Goal: Task Accomplishment & Management: Manage account settings

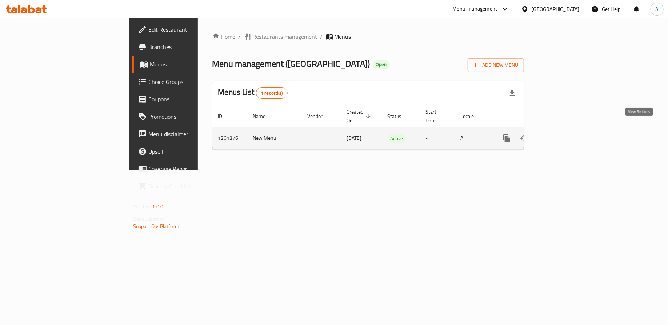
click at [563, 134] on icon "enhanced table" at bounding box center [559, 138] width 9 height 9
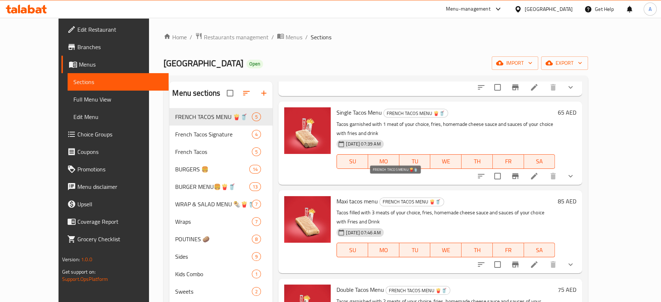
scroll to position [122, 0]
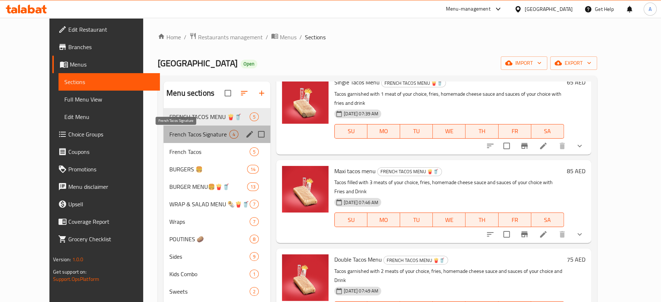
click at [169, 137] on span "French Tacos Signature" at bounding box center [199, 134] width 60 height 9
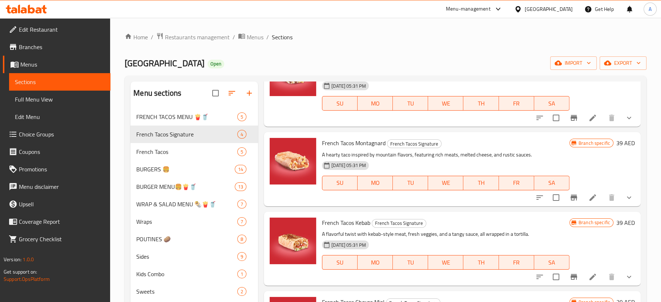
scroll to position [70, 0]
click at [154, 148] on span "French Tacos" at bounding box center [176, 151] width 81 height 9
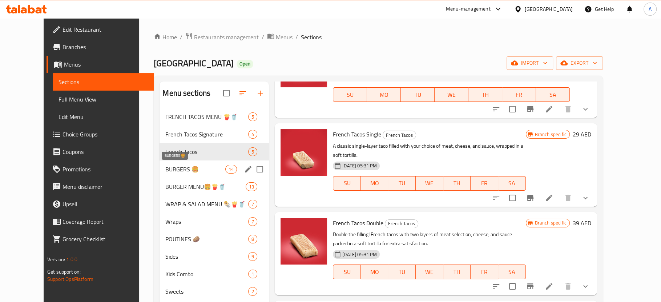
click at [165, 170] on span "BURGERS 🍔" at bounding box center [195, 169] width 60 height 9
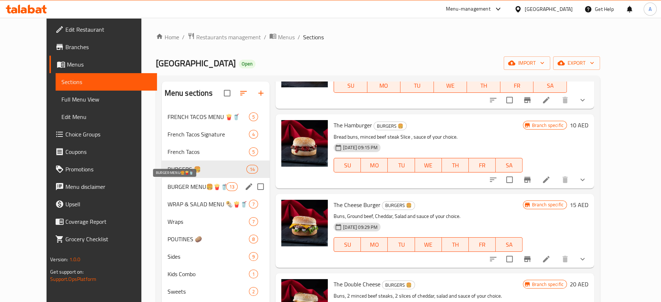
click at [170, 187] on span "BURGER MENU🍔🍟🥤" at bounding box center [197, 186] width 59 height 9
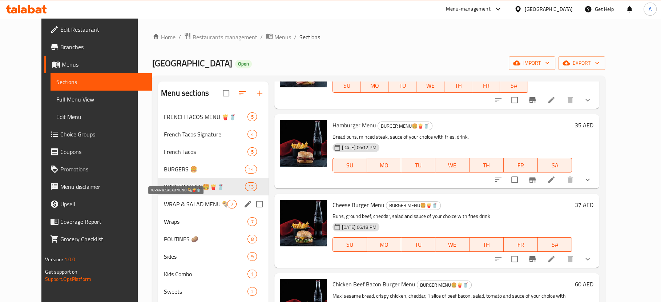
click at [171, 201] on span "WRAP & SALAD MENU 🌯🍟🥤" at bounding box center [195, 204] width 63 height 9
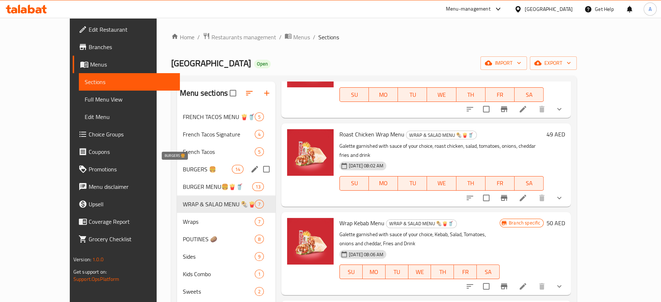
click at [183, 167] on span "BURGERS 🍔" at bounding box center [207, 169] width 49 height 9
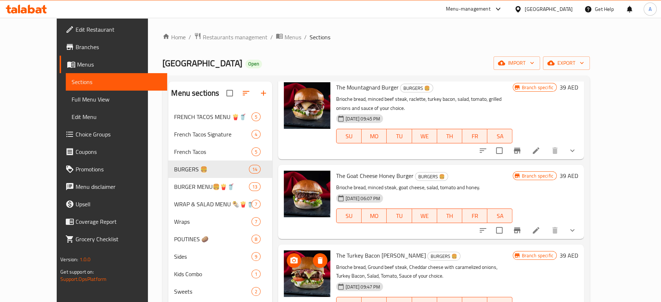
scroll to position [837, 0]
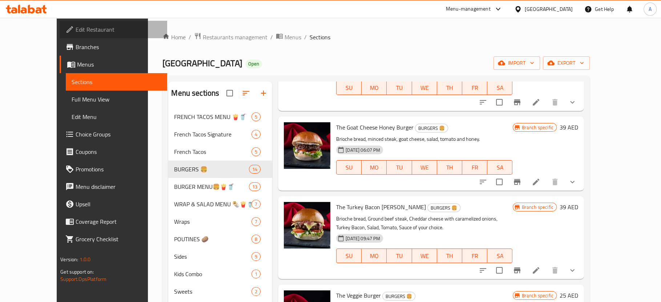
click at [76, 28] on span "Edit Restaurant" at bounding box center [119, 29] width 86 height 9
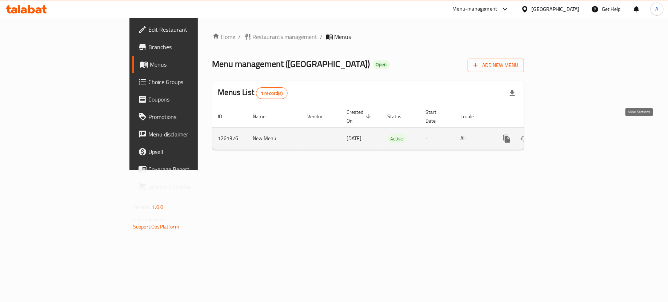
click at [563, 134] on icon "enhanced table" at bounding box center [559, 138] width 9 height 9
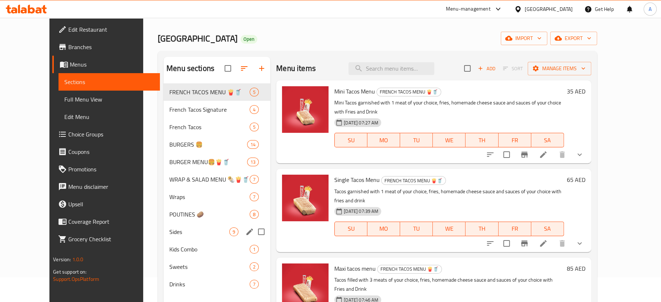
scroll to position [24, 0]
click at [185, 216] on span "POUTINES 🥔" at bounding box center [199, 214] width 60 height 9
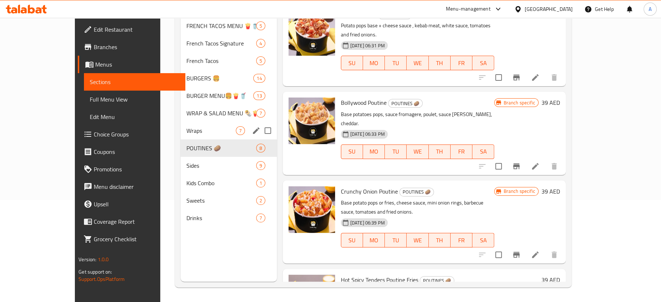
click at [181, 107] on div "WRAP & SALAD MENU 🌯🍟🥤 7" at bounding box center [229, 112] width 96 height 17
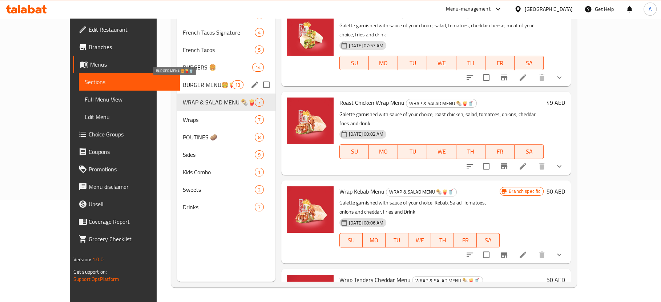
click at [183, 85] on span "BURGER MENU🍔🍟🥤" at bounding box center [207, 84] width 49 height 9
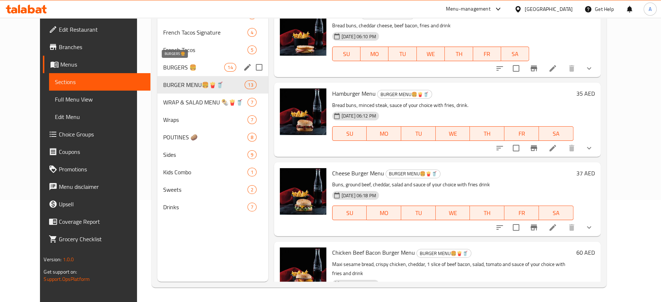
click at [163, 68] on span "BURGERS 🍔" at bounding box center [193, 67] width 61 height 9
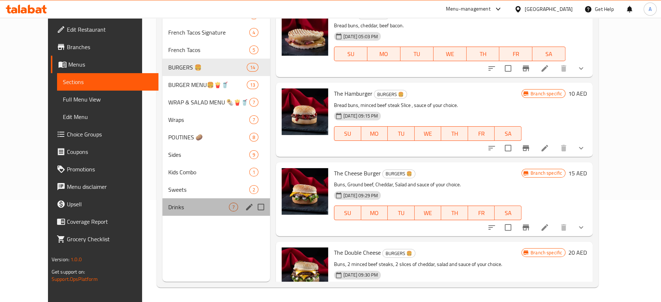
click at [163, 201] on div "Drinks 7" at bounding box center [217, 206] width 108 height 17
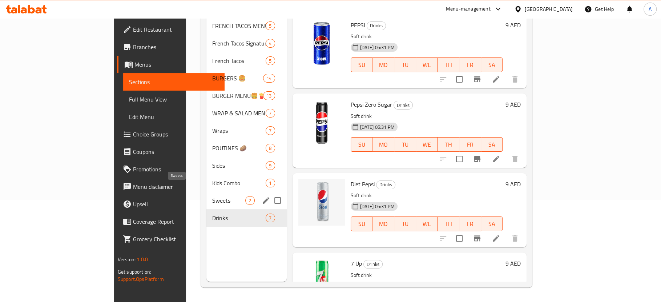
click at [212, 196] on span "Sweets" at bounding box center [228, 200] width 33 height 9
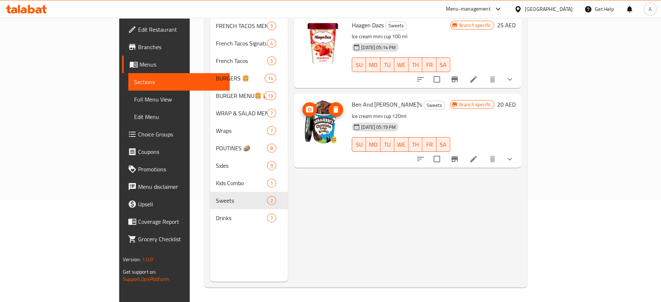
scroll to position [61, 0]
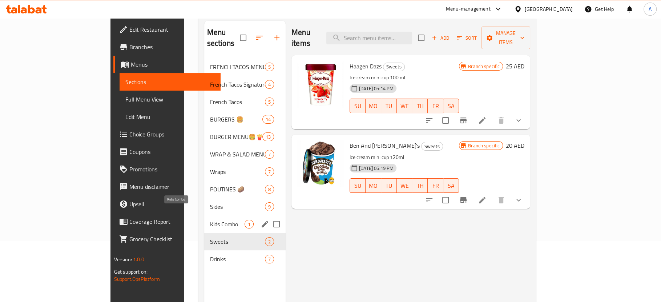
click at [210, 220] on span "Kids Combo" at bounding box center [227, 224] width 35 height 9
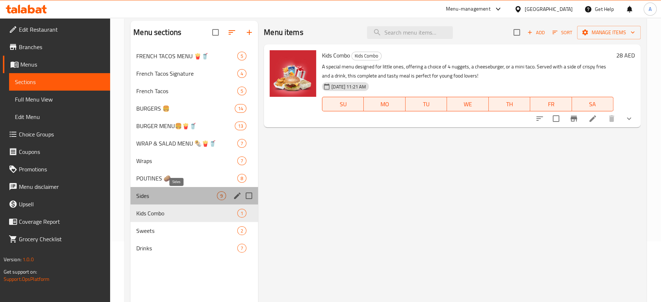
click at [167, 195] on span "Sides" at bounding box center [176, 195] width 81 height 9
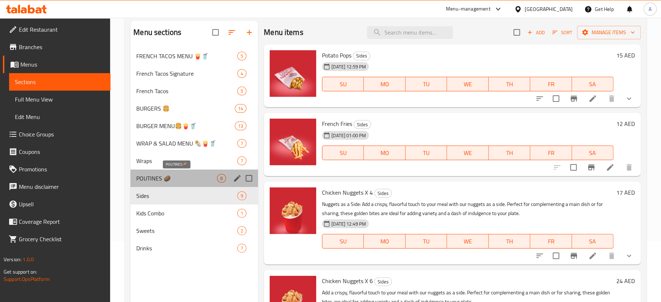
click at [166, 178] on span "POUTINES 🥔" at bounding box center [176, 178] width 81 height 9
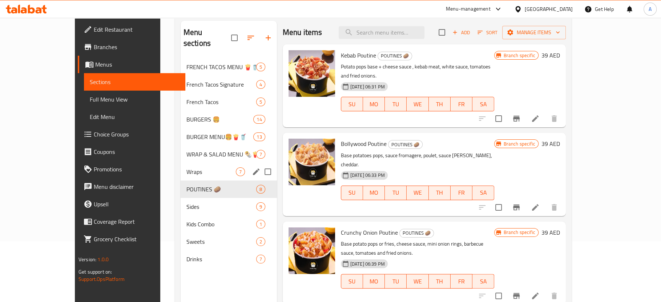
click at [181, 166] on div "Wraps 7" at bounding box center [229, 171] width 96 height 17
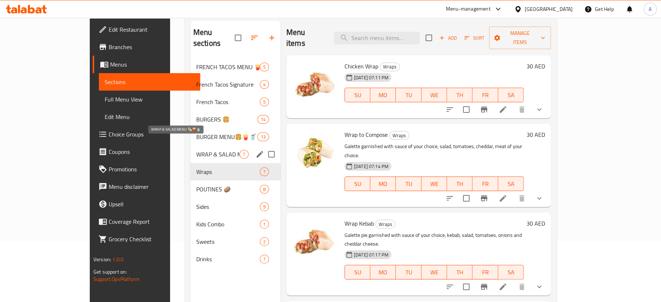
click at [196, 150] on span "WRAP & SALAD MENU 🌯🍟🥤" at bounding box center [217, 154] width 43 height 9
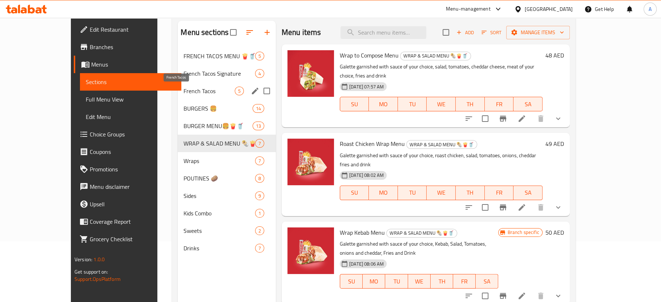
click at [184, 94] on span "French Tacos" at bounding box center [209, 91] width 51 height 9
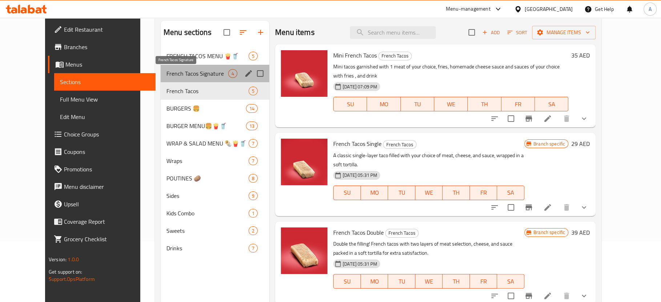
click at [167, 70] on span "French Tacos Signature" at bounding box center [198, 73] width 62 height 9
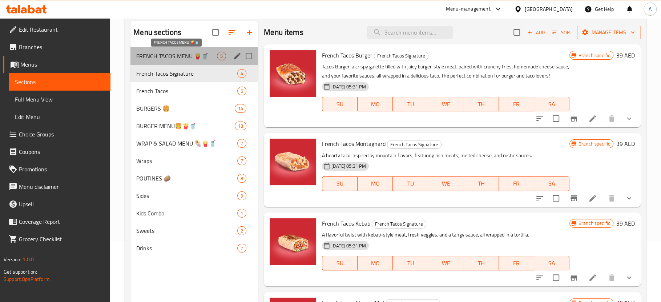
click at [162, 54] on span "FRENCH TACOS MENU 🍟🥤" at bounding box center [176, 56] width 81 height 9
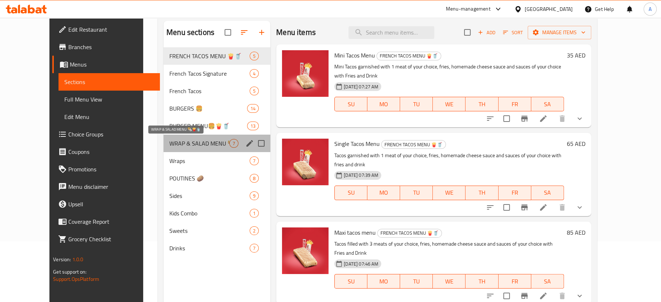
click at [169, 145] on span "WRAP & SALAD MENU 🌯🍟🥤" at bounding box center [199, 143] width 60 height 9
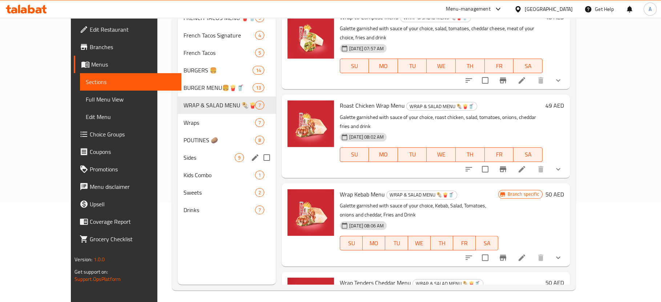
scroll to position [102, 0]
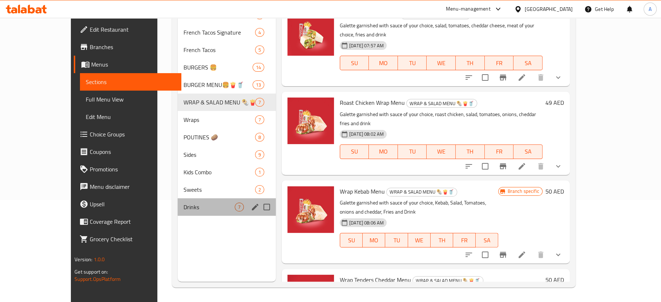
click at [178, 198] on div "Drinks 7" at bounding box center [227, 206] width 98 height 17
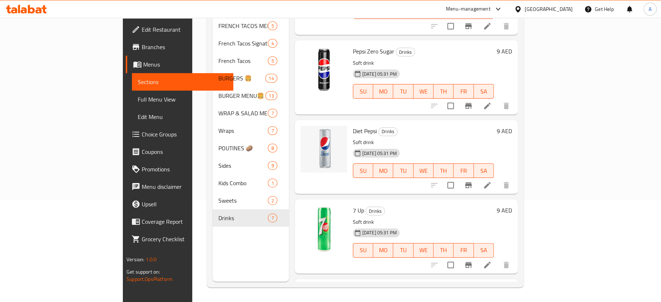
scroll to position [1, 0]
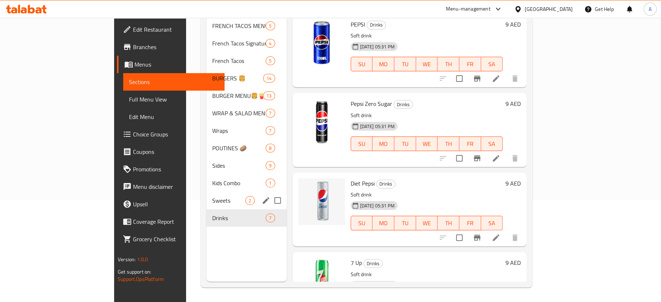
click at [212, 196] on span "Sweets" at bounding box center [228, 200] width 33 height 9
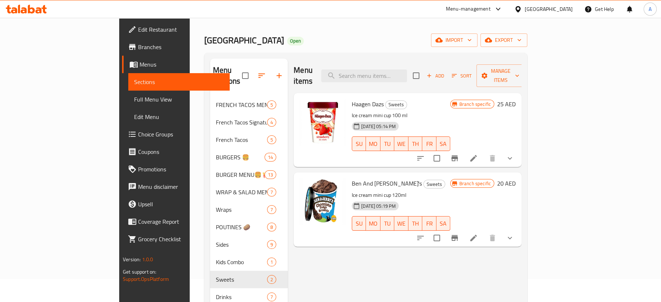
scroll to position [23, 0]
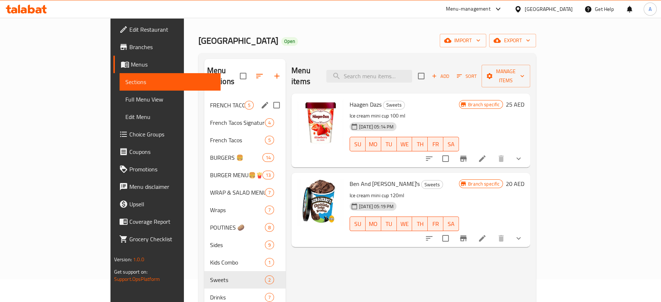
click at [204, 99] on div "FRENCH TACOS MENU 🍟🥤 5" at bounding box center [244, 104] width 81 height 17
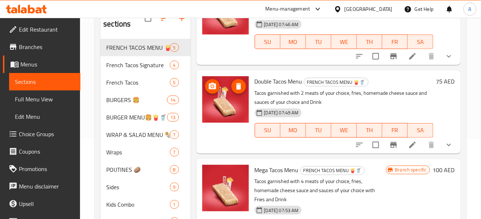
scroll to position [91, 0]
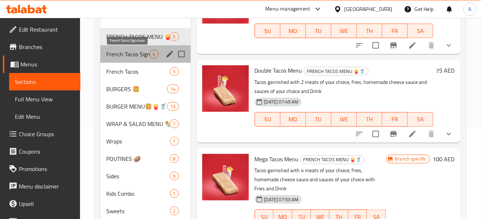
click at [137, 50] on span "French Tacos Signature" at bounding box center [127, 54] width 43 height 9
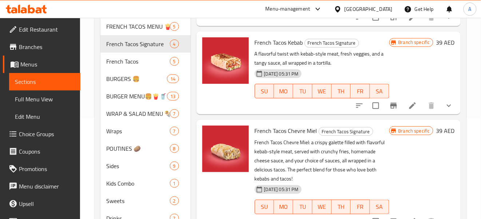
scroll to position [132, 0]
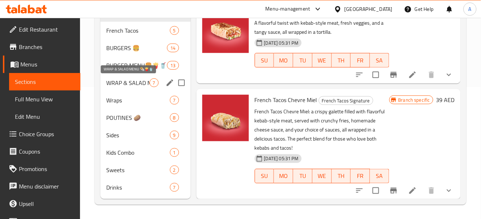
click at [117, 79] on span "WRAP & SALAD MENU 🌯🍟🥤" at bounding box center [127, 83] width 43 height 9
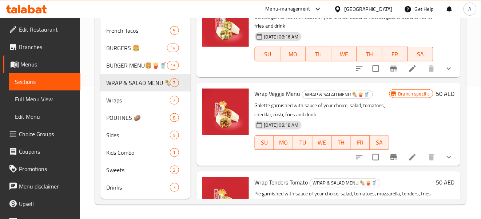
scroll to position [399, 0]
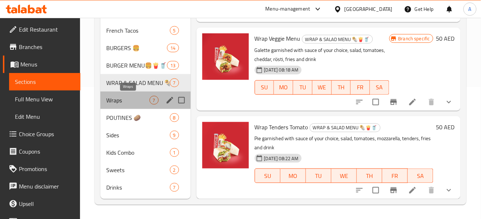
click at [131, 98] on span "Wraps" at bounding box center [127, 100] width 43 height 9
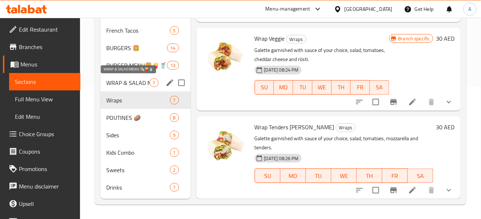
click at [131, 84] on span "WRAP & SALAD MENU 🌯🍟🥤" at bounding box center [127, 83] width 43 height 9
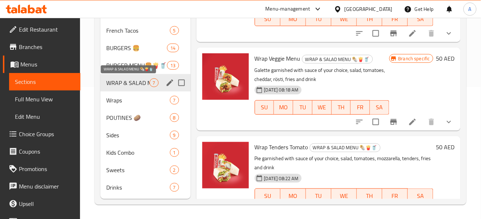
scroll to position [399, 0]
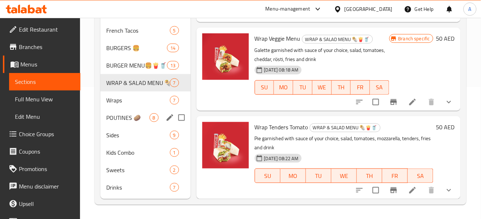
click at [104, 111] on div "POUTINES 🥔 8" at bounding box center [145, 117] width 90 height 17
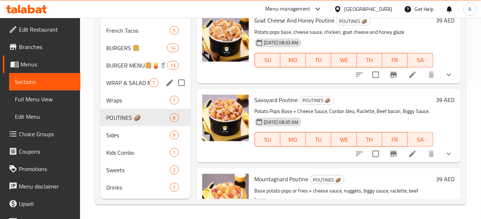
click at [112, 87] on div "WRAP & SALAD MENU 🌯🍟🥤 7" at bounding box center [145, 82] width 90 height 17
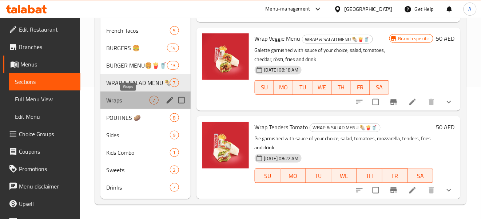
click at [120, 100] on span "Wraps" at bounding box center [127, 100] width 43 height 9
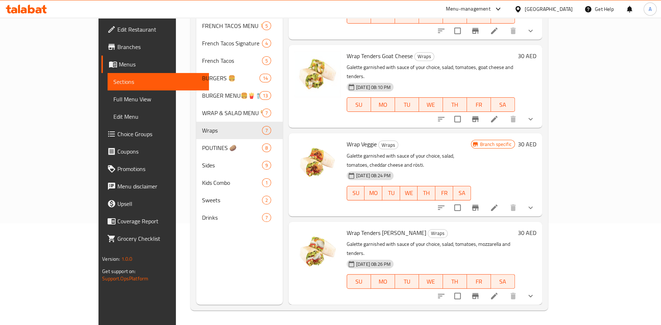
scroll to position [237, 0]
